Goal: Transaction & Acquisition: Download file/media

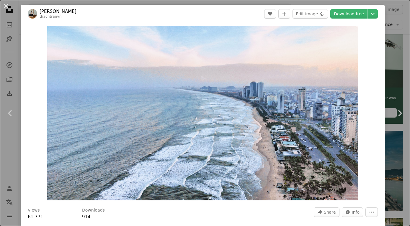
scroll to position [181, 0]
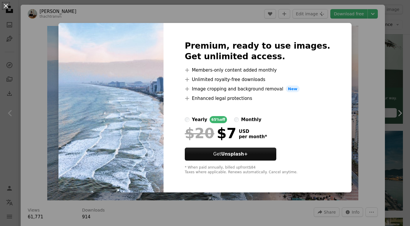
click at [4, 5] on button "An X shape" at bounding box center [5, 5] width 7 height 7
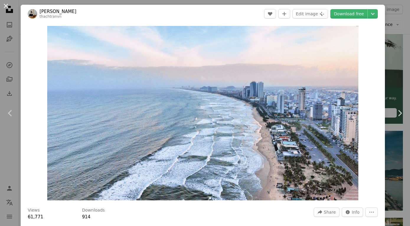
click at [6, 7] on button "An X shape" at bounding box center [5, 5] width 7 height 7
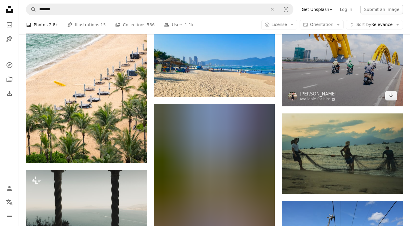
scroll to position [2468, 0]
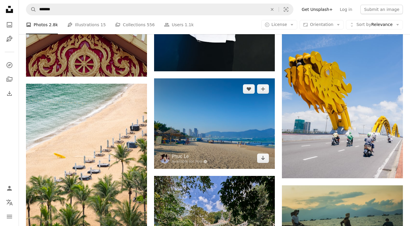
click at [215, 146] on img at bounding box center [214, 123] width 121 height 90
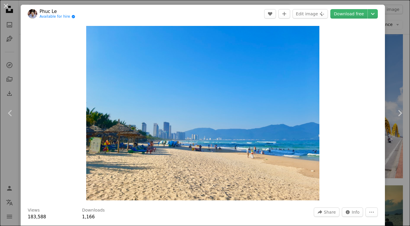
click at [322, 31] on div "Zoom in" at bounding box center [203, 113] width 364 height 181
click at [6, 6] on button "An X shape" at bounding box center [5, 5] width 7 height 7
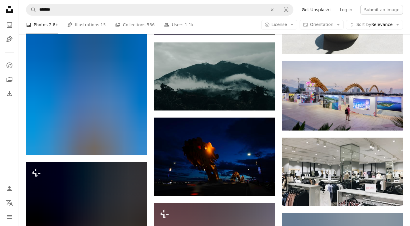
scroll to position [8036, 0]
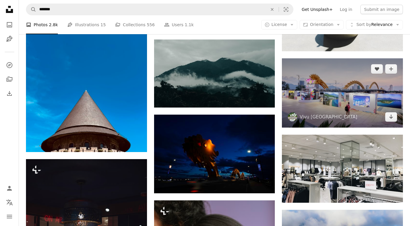
click at [308, 100] on img at bounding box center [342, 92] width 121 height 69
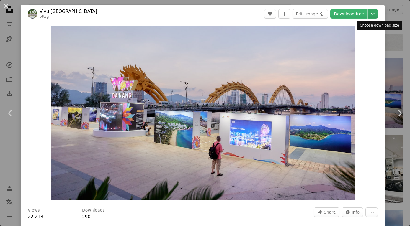
click at [377, 12] on icon "Chevron down" at bounding box center [372, 13] width 9 height 7
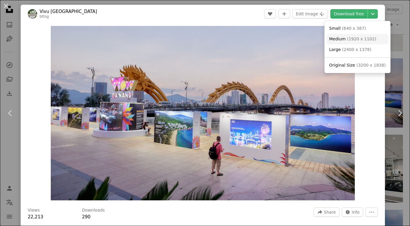
click at [361, 40] on span "( 1920 x 1102 )" at bounding box center [361, 39] width 29 height 5
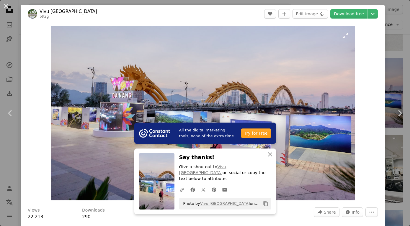
click at [295, 6] on header "Vivu Vietnam bttsg A heart A plus sign Edit image Plus sign for Unsplash+ Downl…" at bounding box center [203, 14] width 364 height 18
click at [4, 4] on button "An X shape" at bounding box center [5, 5] width 7 height 7
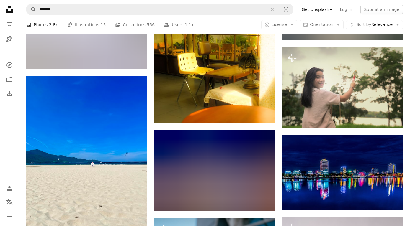
scroll to position [14297, 0]
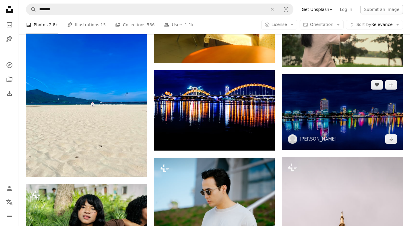
click at [334, 110] on img at bounding box center [342, 112] width 121 height 76
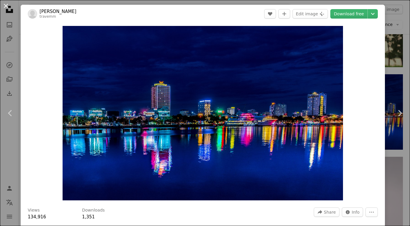
click at [5, 2] on button "An X shape" at bounding box center [5, 5] width 7 height 7
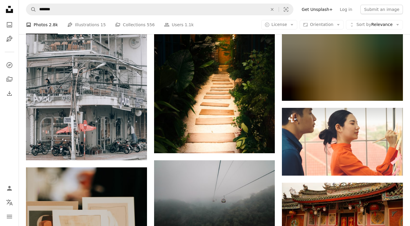
scroll to position [15350, 0]
